Goal: Information Seeking & Learning: Learn about a topic

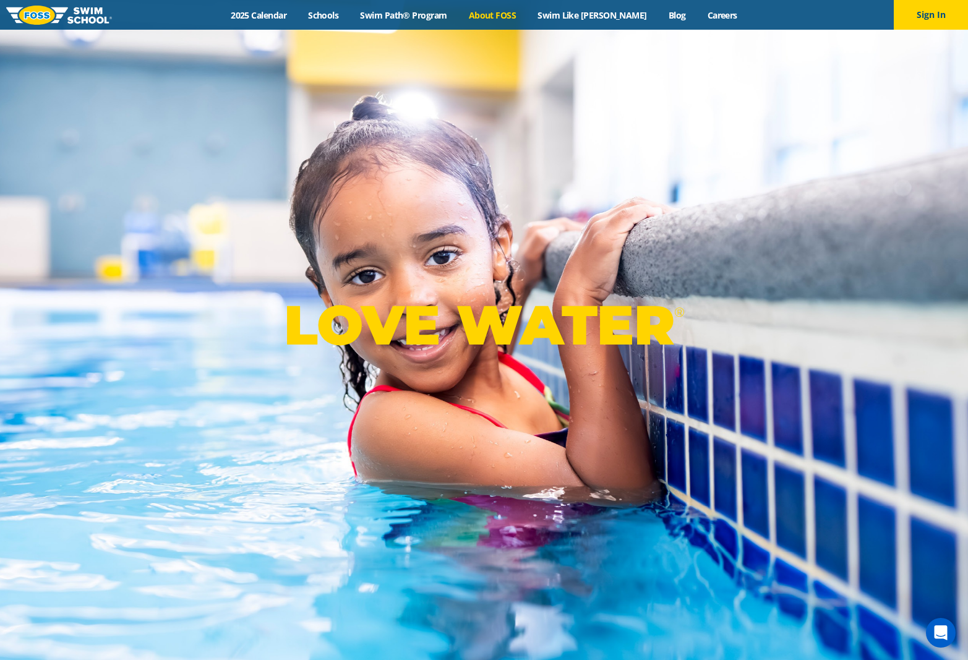
click at [504, 12] on link "About FOSS" at bounding box center [492, 15] width 69 height 12
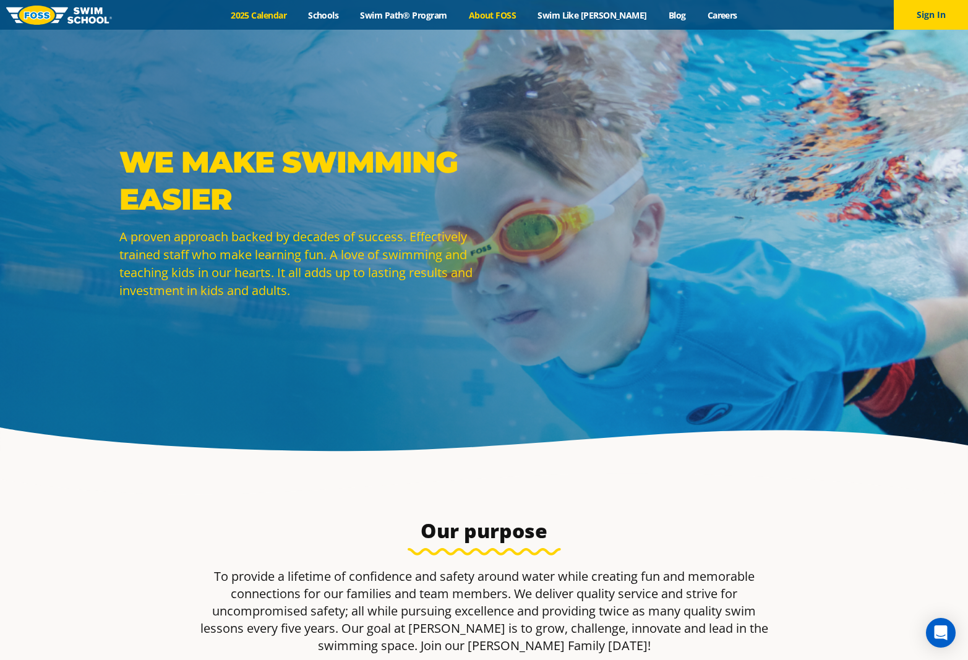
click at [293, 15] on link "2025 Calendar" at bounding box center [258, 15] width 77 height 12
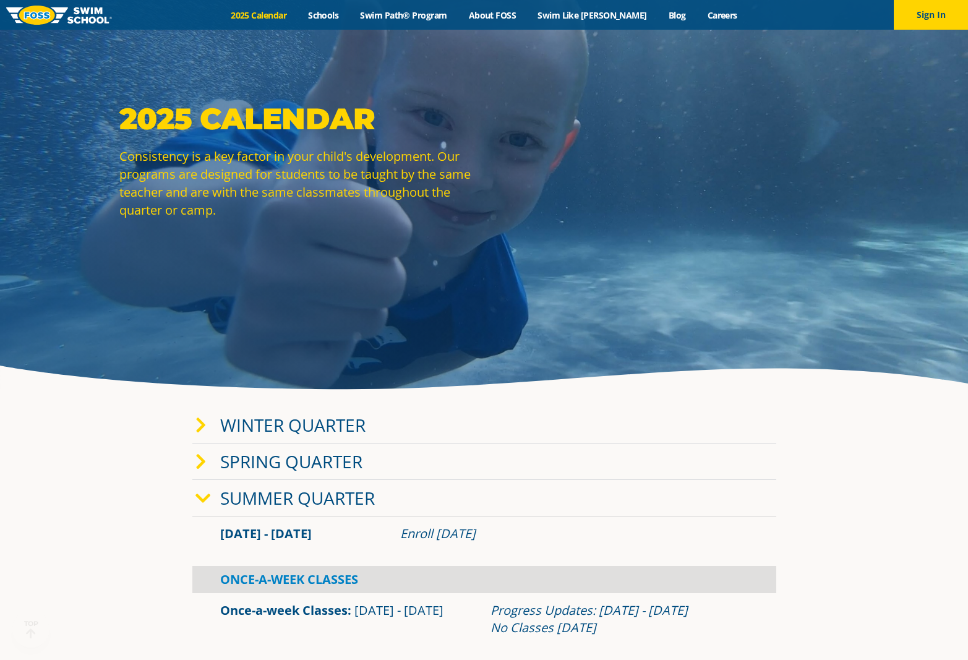
scroll to position [104, 0]
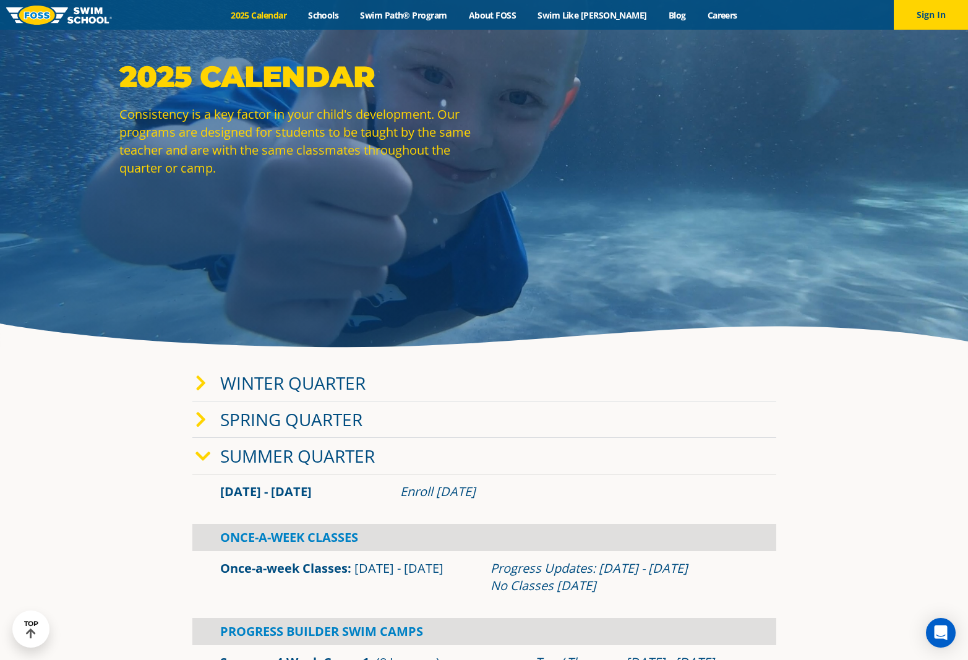
click at [323, 382] on link "Winter Quarter" at bounding box center [292, 383] width 145 height 24
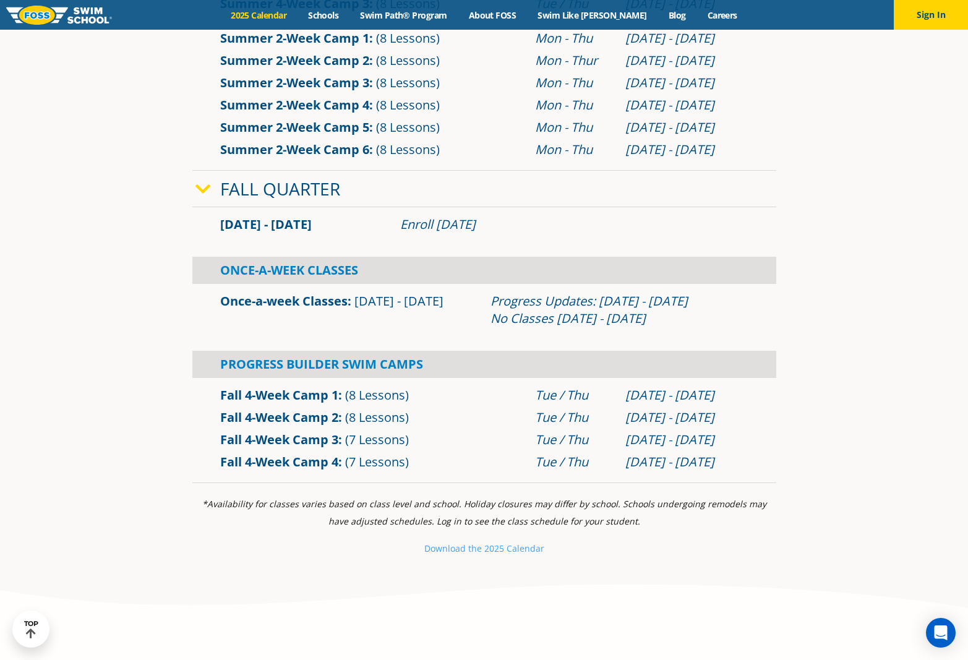
scroll to position [1063, 0]
